Goal: Navigation & Orientation: Find specific page/section

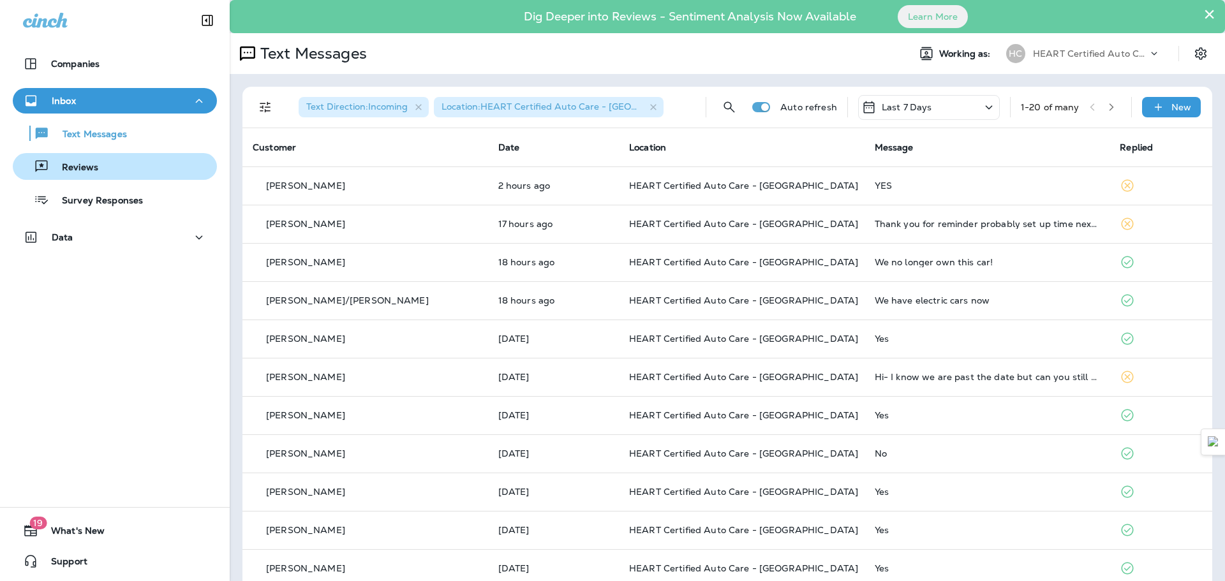
click at [99, 158] on div "Reviews" at bounding box center [115, 166] width 194 height 19
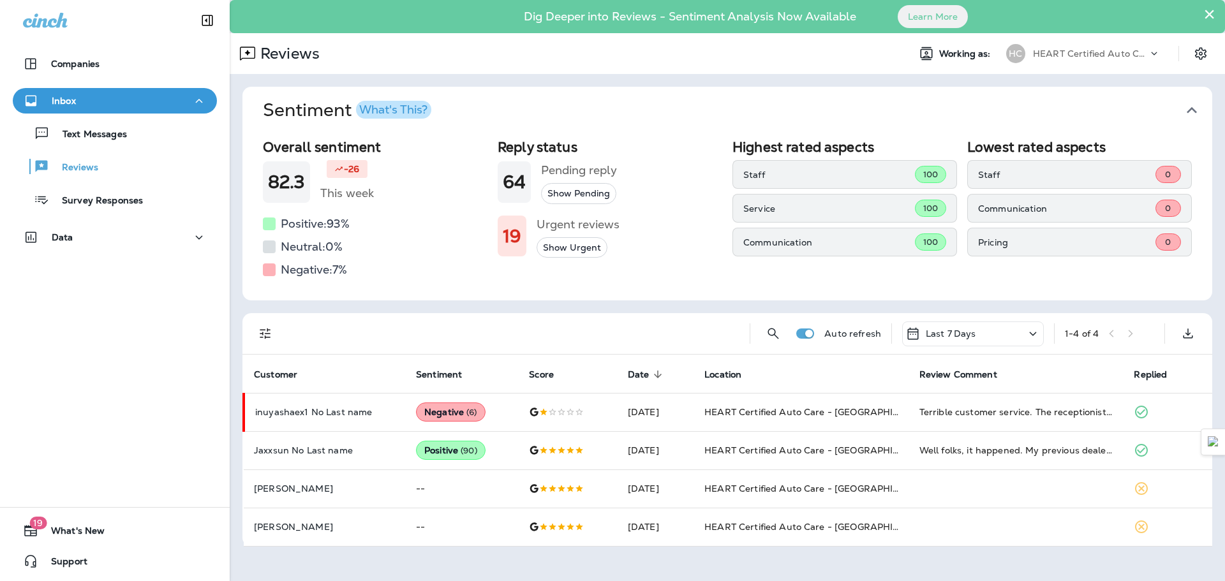
click at [92, 113] on button "Inbox" at bounding box center [115, 101] width 204 height 26
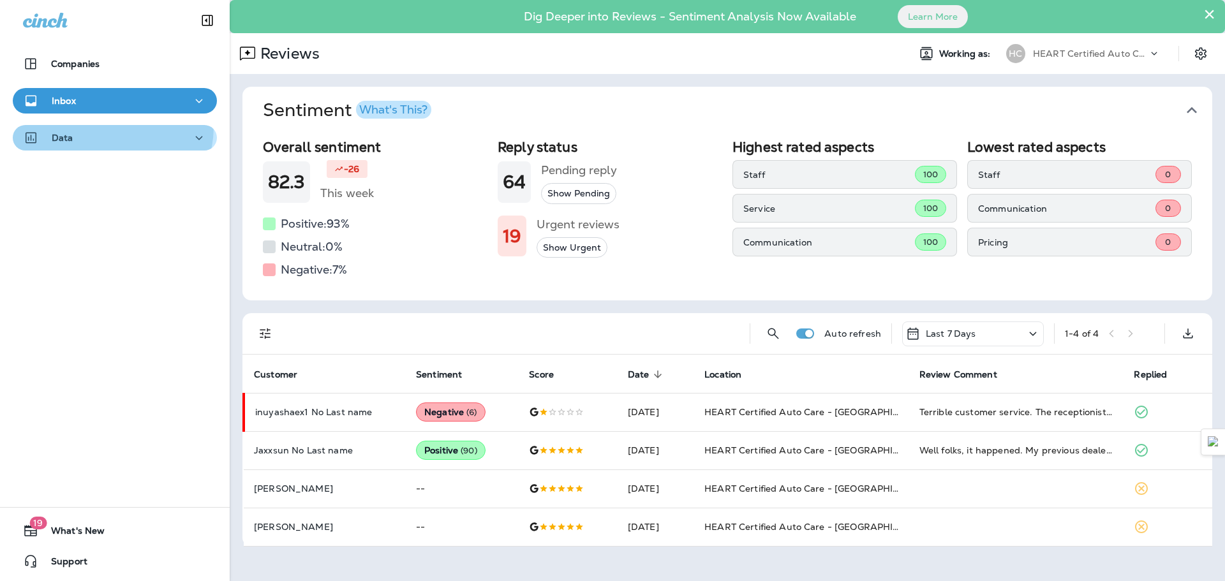
click at [103, 126] on button "Data" at bounding box center [115, 138] width 204 height 26
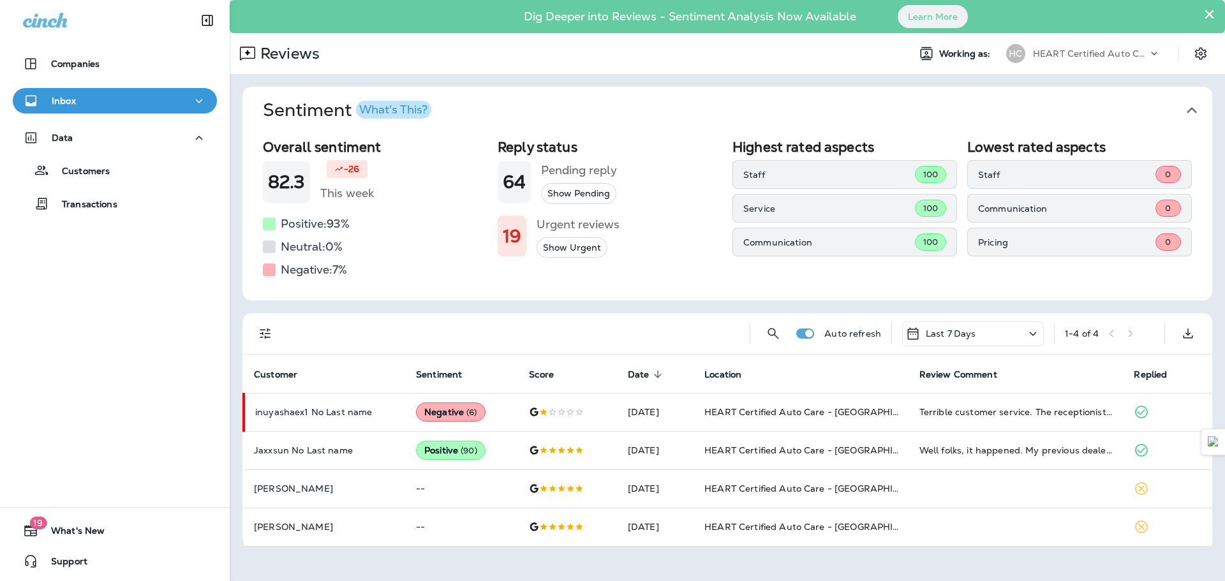
click at [99, 104] on div "Inbox" at bounding box center [115, 101] width 184 height 16
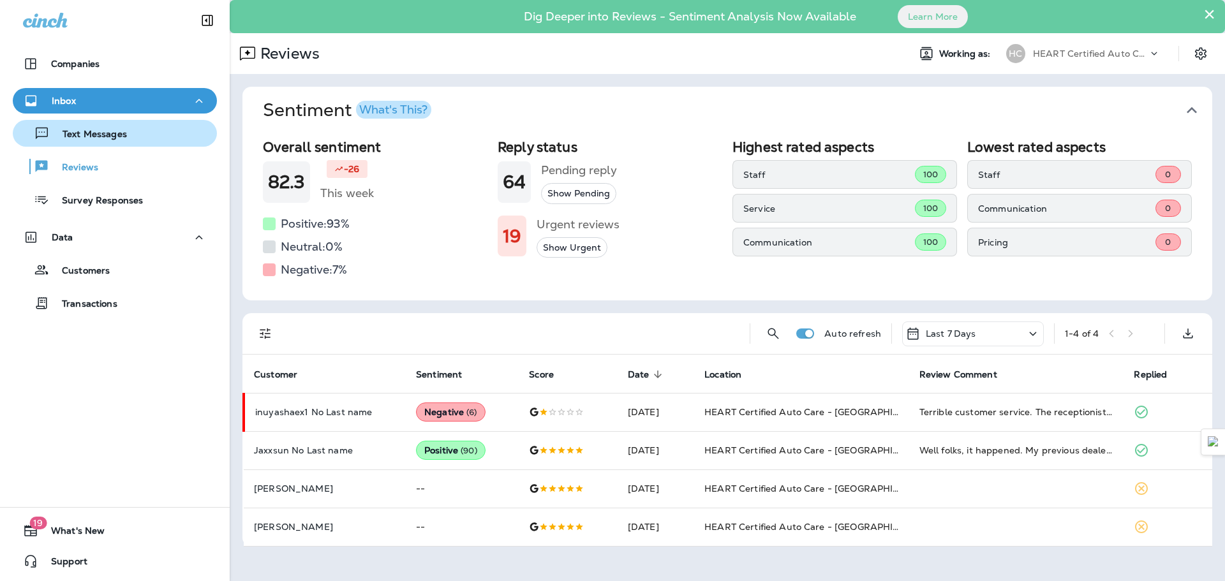
click at [99, 142] on div "Text Messages" at bounding box center [72, 133] width 109 height 19
